Goal: Use online tool/utility

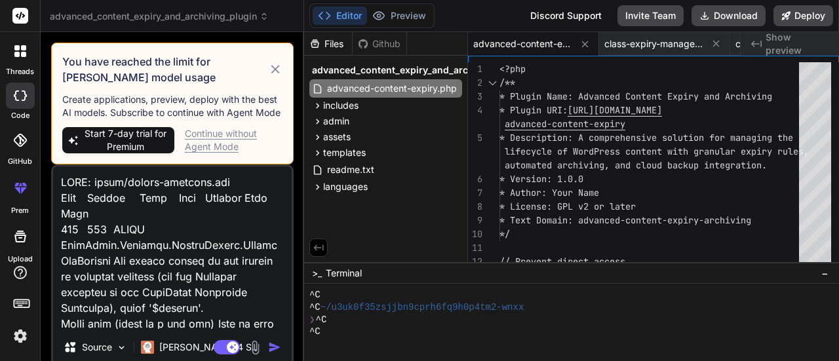
click at [130, 230] on textarea at bounding box center [172, 247] width 239 height 163
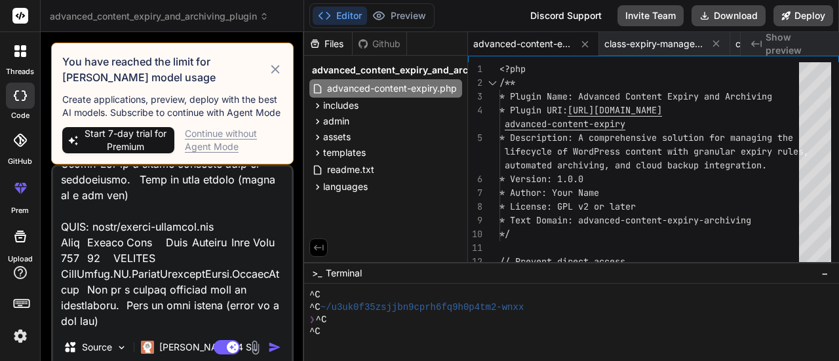
click at [130, 230] on textarea at bounding box center [172, 247] width 239 height 163
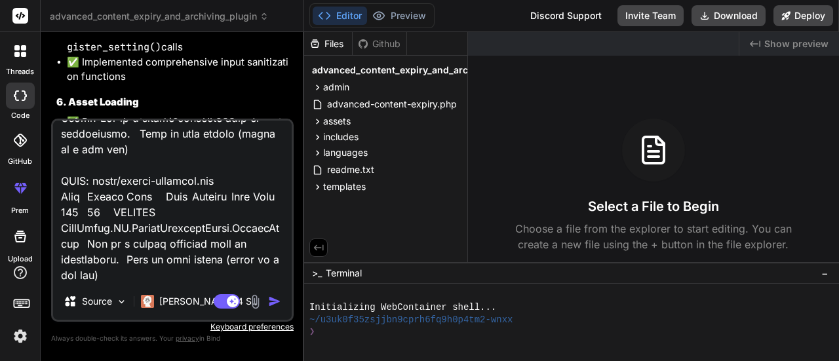
scroll to position [2204, 0]
click at [273, 298] on img "button" at bounding box center [274, 301] width 13 height 13
type textarea "x"
